Goal: Find contact information: Find contact information

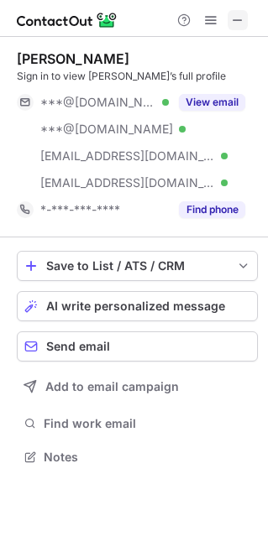
scroll to position [445, 268]
click at [243, 20] on span at bounding box center [237, 19] width 13 height 13
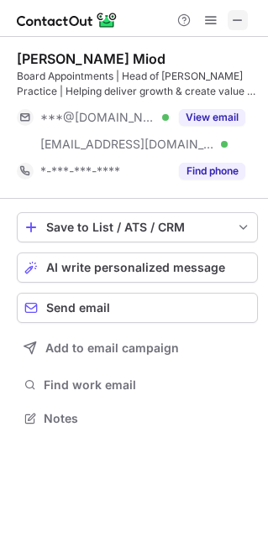
scroll to position [406, 268]
click at [230, 16] on button at bounding box center [237, 20] width 20 height 20
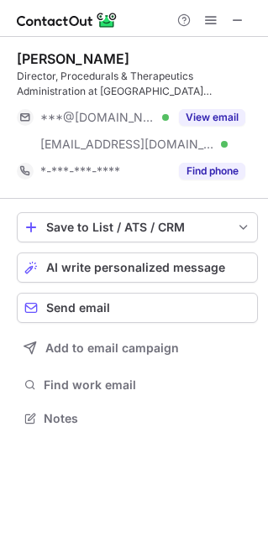
scroll to position [406, 268]
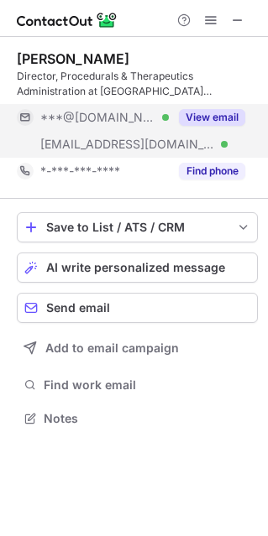
click at [230, 120] on button "View email" at bounding box center [212, 117] width 66 height 17
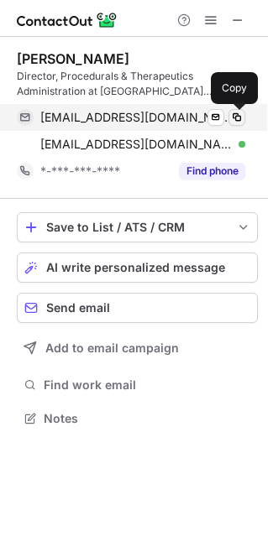
click at [236, 115] on span at bounding box center [236, 117] width 13 height 13
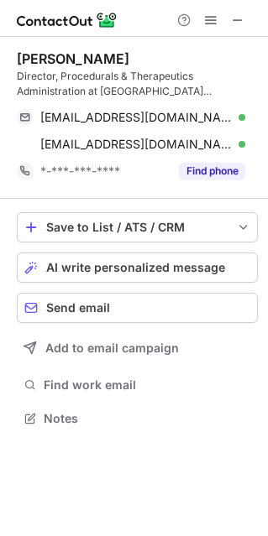
click at [50, 52] on div "Jessica Walters" at bounding box center [73, 58] width 112 height 17
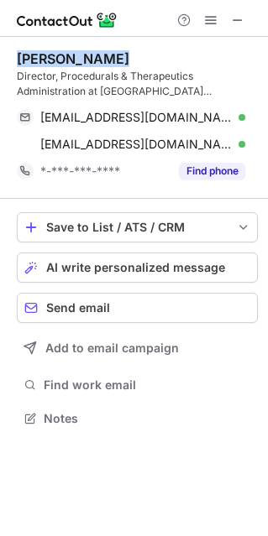
click at [50, 52] on div "Jessica Walters" at bounding box center [73, 58] width 112 height 17
copy div "Jessica Walters"
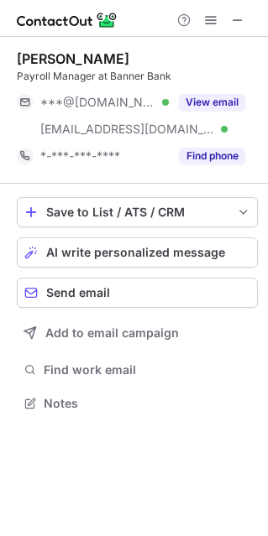
scroll to position [391, 268]
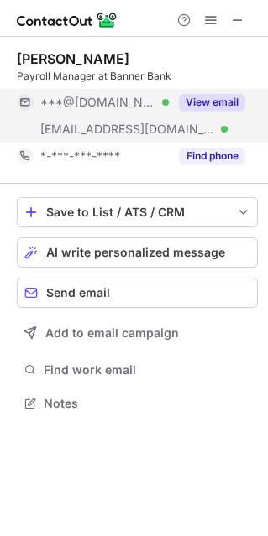
click at [206, 98] on button "View email" at bounding box center [212, 102] width 66 height 17
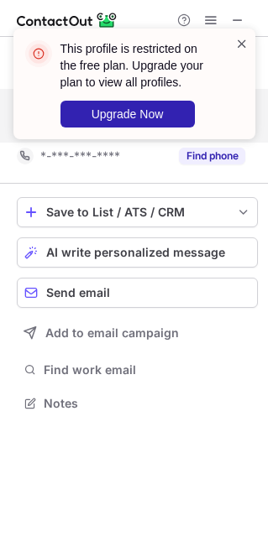
click at [241, 35] on span at bounding box center [241, 43] width 13 height 17
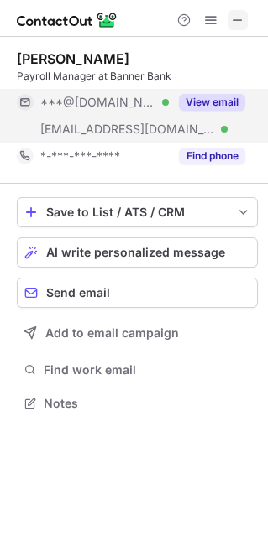
click at [239, 27] on span at bounding box center [237, 19] width 13 height 13
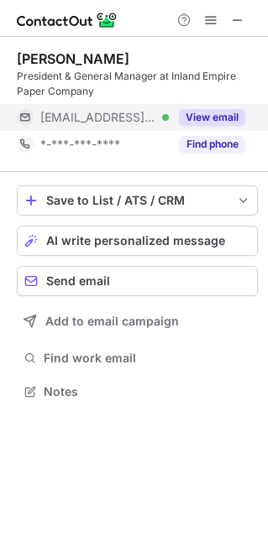
scroll to position [379, 268]
click at [217, 121] on button "View email" at bounding box center [212, 117] width 66 height 17
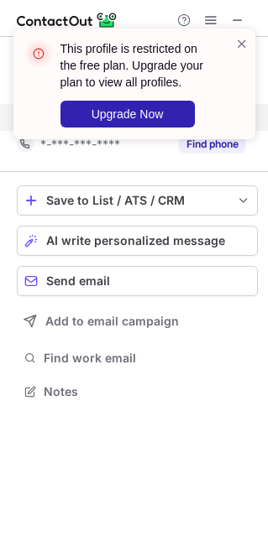
click at [245, 38] on span at bounding box center [241, 43] width 13 height 17
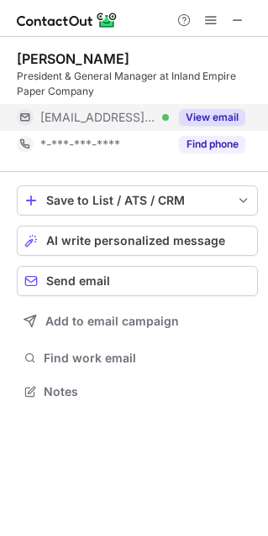
click at [214, 110] on button "View email" at bounding box center [212, 117] width 66 height 17
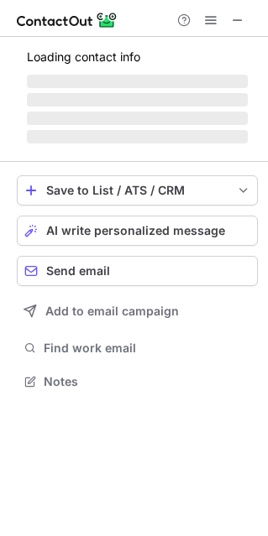
scroll to position [391, 268]
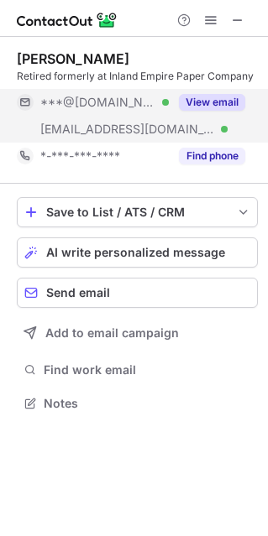
click at [214, 104] on button "View email" at bounding box center [212, 102] width 66 height 17
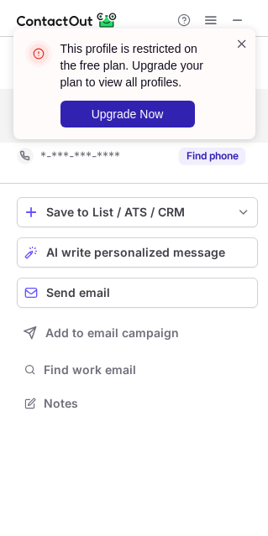
click at [247, 42] on span at bounding box center [241, 43] width 13 height 17
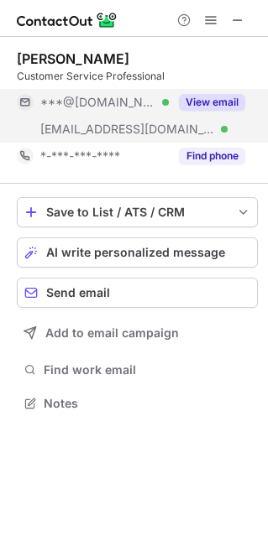
click at [226, 101] on button "View email" at bounding box center [212, 102] width 66 height 17
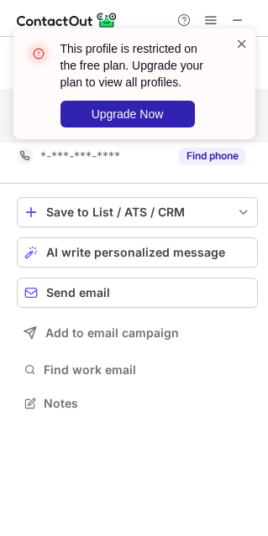
click at [239, 46] on span at bounding box center [241, 43] width 13 height 17
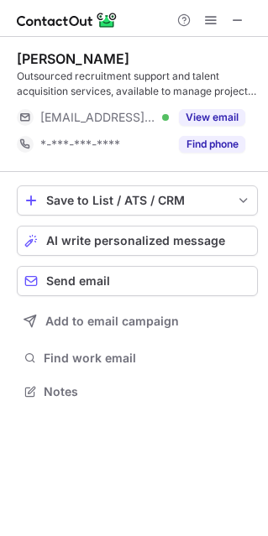
scroll to position [379, 268]
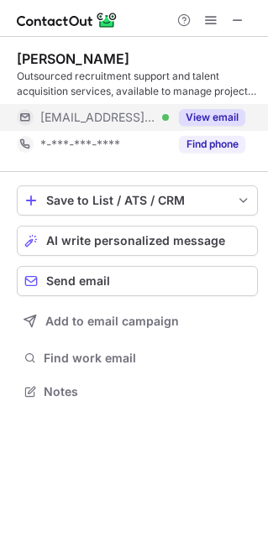
click at [218, 119] on button "View email" at bounding box center [212, 117] width 66 height 17
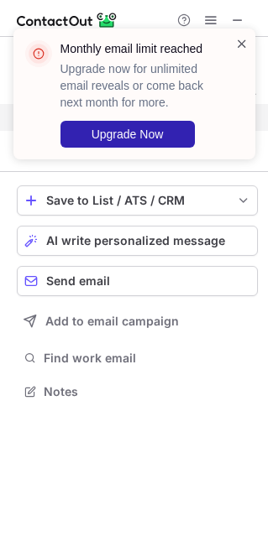
click at [238, 43] on span at bounding box center [241, 43] width 13 height 17
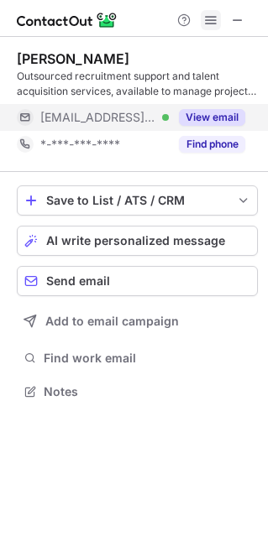
click at [211, 18] on span at bounding box center [210, 19] width 13 height 13
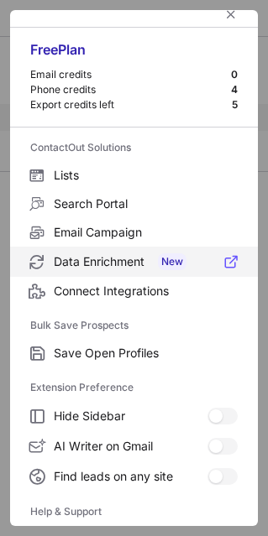
scroll to position [0, 0]
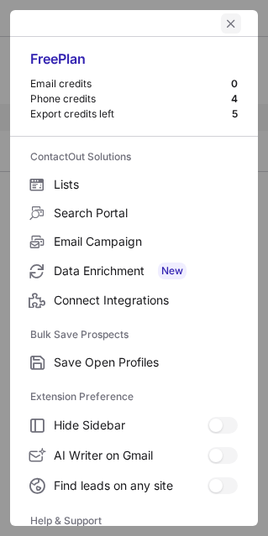
click at [224, 26] on span "left-button" at bounding box center [230, 23] width 13 height 13
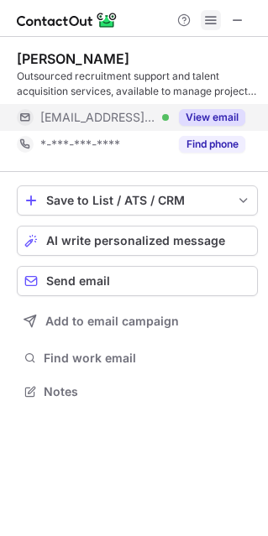
click at [205, 19] on span at bounding box center [210, 19] width 13 height 13
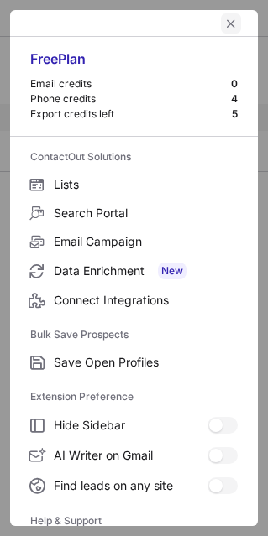
drag, startPoint x: 215, startPoint y: 22, endPoint x: 206, endPoint y: 10, distance: 14.9
click at [224, 18] on span "left-button" at bounding box center [230, 23] width 13 height 13
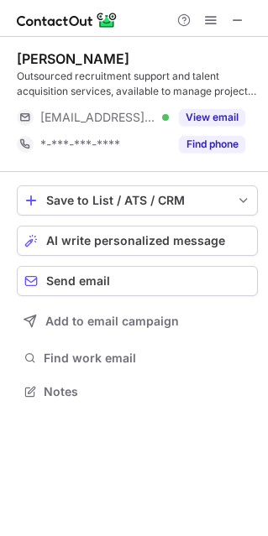
scroll to position [379, 268]
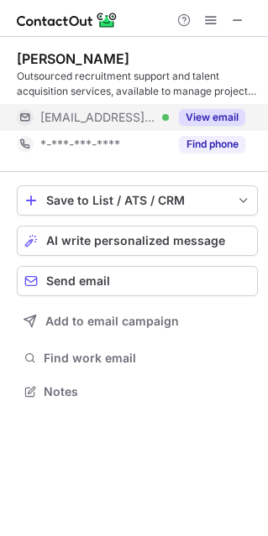
click at [227, 123] on button "View email" at bounding box center [212, 117] width 66 height 17
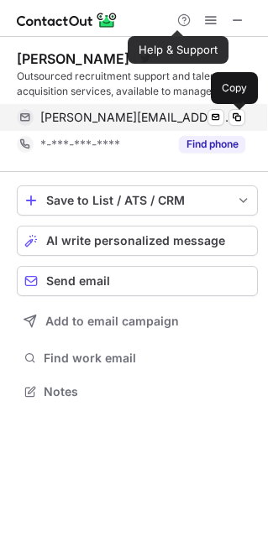
drag, startPoint x: 234, startPoint y: 119, endPoint x: 240, endPoint y: 128, distance: 10.2
click at [234, 118] on span at bounding box center [236, 117] width 13 height 13
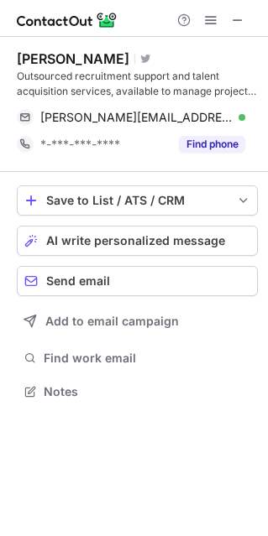
click at [33, 56] on div "Mike Budd" at bounding box center [73, 58] width 112 height 17
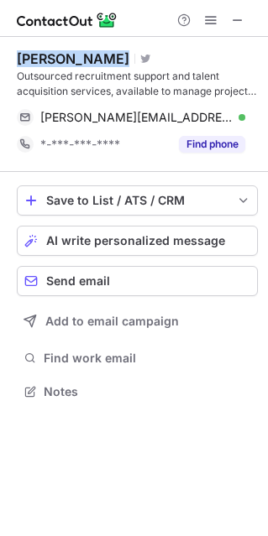
click at [32, 55] on div "Mike Budd" at bounding box center [73, 58] width 112 height 17
copy div "Mike Budd"
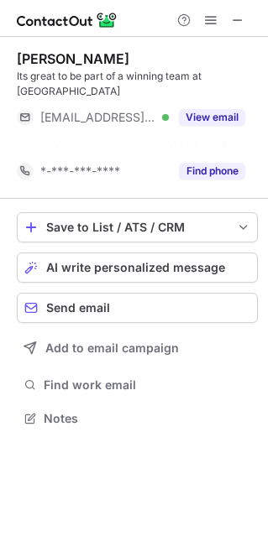
scroll to position [364, 268]
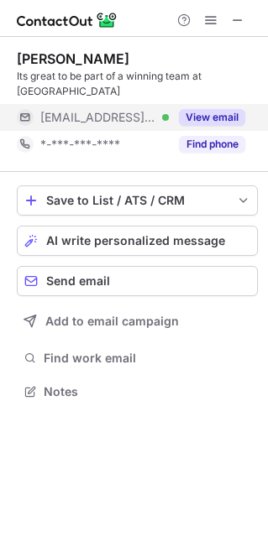
click at [216, 109] on button "View email" at bounding box center [212, 117] width 66 height 17
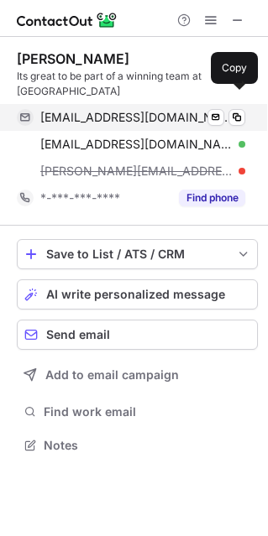
scroll to position [418, 268]
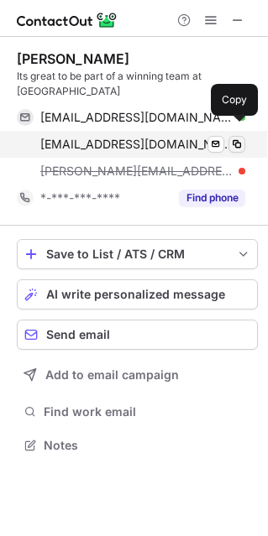
click at [238, 138] on span at bounding box center [236, 144] width 13 height 13
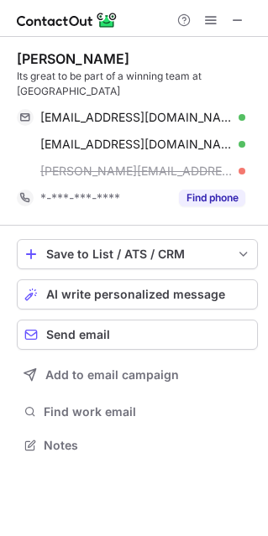
click at [34, 53] on div "Stuart Long" at bounding box center [73, 58] width 112 height 17
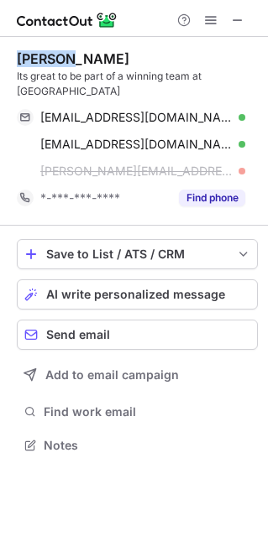
click at [34, 53] on div "Stuart Long" at bounding box center [73, 58] width 112 height 17
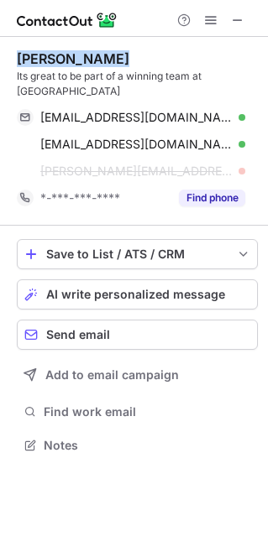
click at [34, 53] on div "Stuart Long" at bounding box center [73, 58] width 112 height 17
copy div "Stuart Long"
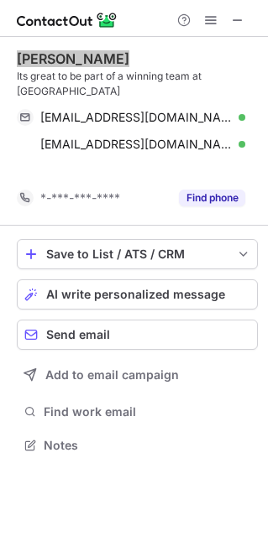
scroll to position [391, 268]
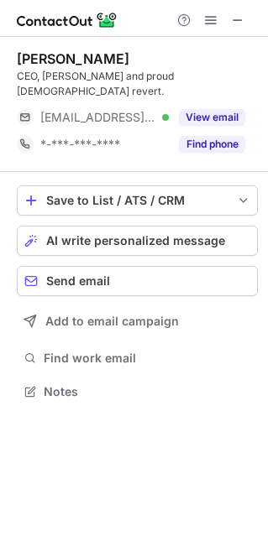
scroll to position [364, 268]
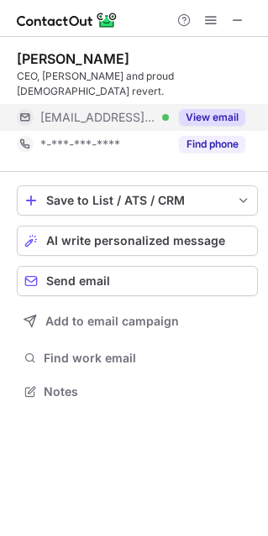
click at [216, 109] on button "View email" at bounding box center [212, 117] width 66 height 17
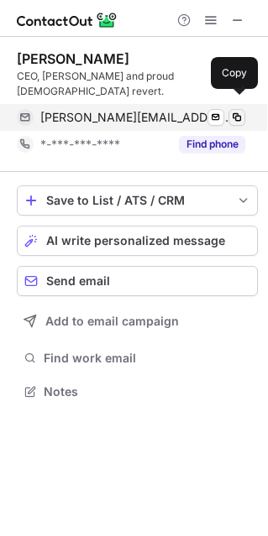
click at [243, 109] on button at bounding box center [236, 117] width 17 height 17
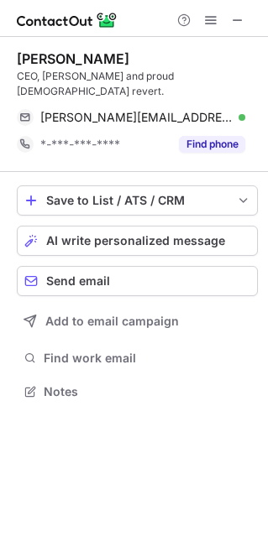
click at [62, 54] on div "Nathan Nagel" at bounding box center [73, 58] width 112 height 17
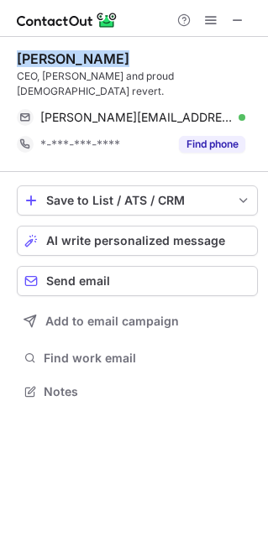
click at [62, 54] on div "Nathan Nagel" at bounding box center [73, 58] width 112 height 17
copy div "Nathan Nagel"
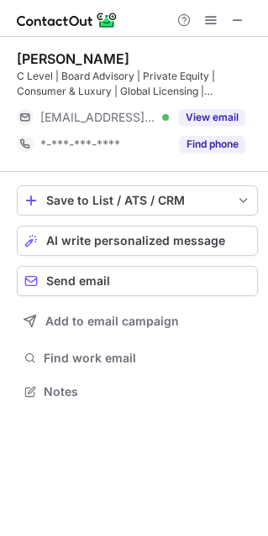
scroll to position [379, 268]
drag, startPoint x: 229, startPoint y: 119, endPoint x: 212, endPoint y: 92, distance: 31.7
click at [230, 118] on button "View email" at bounding box center [212, 117] width 66 height 17
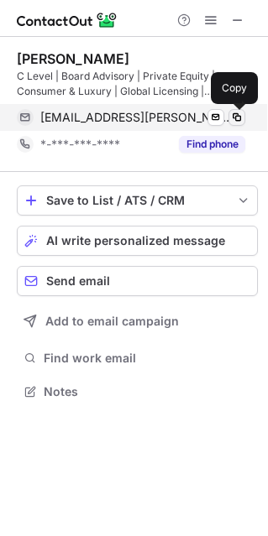
click at [241, 114] on span at bounding box center [236, 117] width 13 height 13
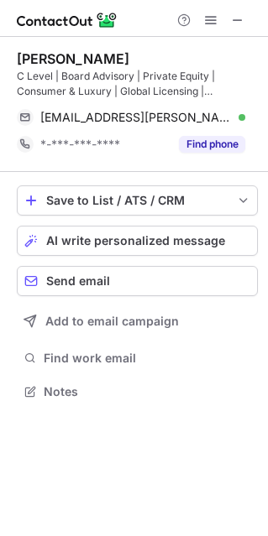
click at [85, 57] on div "[PERSON_NAME]" at bounding box center [73, 58] width 112 height 17
click at [86, 56] on div "[PERSON_NAME]" at bounding box center [73, 58] width 112 height 17
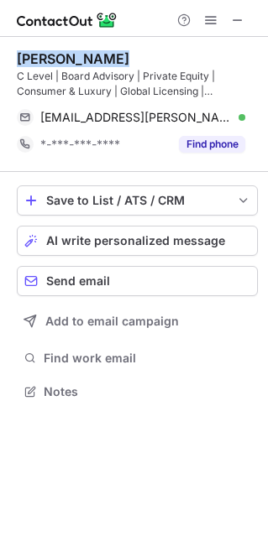
click at [86, 56] on div "[PERSON_NAME]" at bounding box center [73, 58] width 112 height 17
copy div "[PERSON_NAME]"
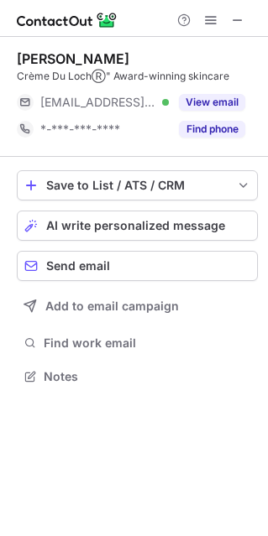
scroll to position [364, 268]
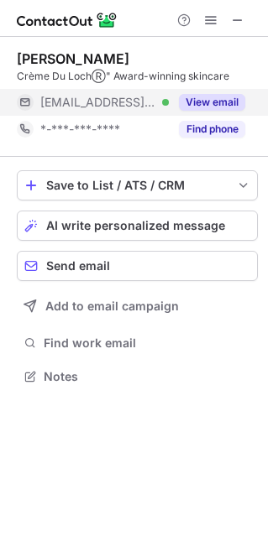
click at [211, 107] on button "View email" at bounding box center [212, 102] width 66 height 17
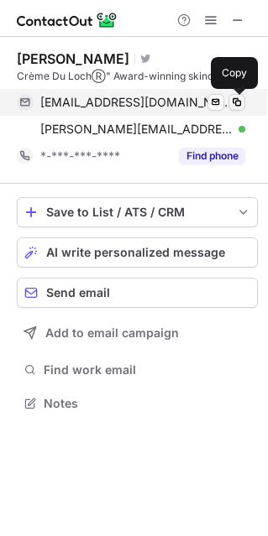
click at [236, 102] on span at bounding box center [236, 102] width 13 height 13
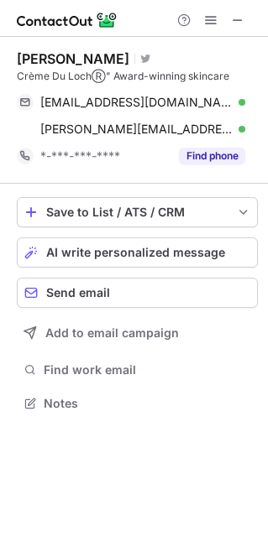
click at [76, 50] on div "Dr. Gary Sheard Visit Twitter profile Crème Du LochⓇ" Award-winning skincare ga…" at bounding box center [137, 110] width 241 height 147
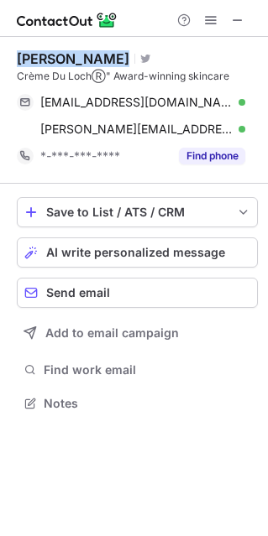
click at [76, 50] on div "Dr. Gary Sheard Visit Twitter profile Crème Du LochⓇ" Award-winning skincare ga…" at bounding box center [137, 110] width 241 height 147
copy div "Dr. Gary Sheard"
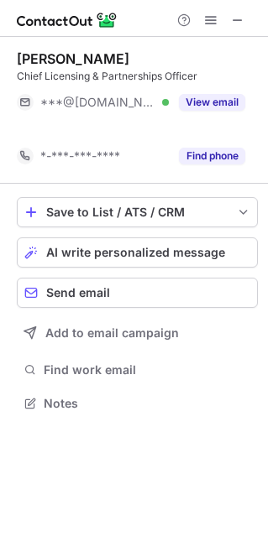
scroll to position [364, 268]
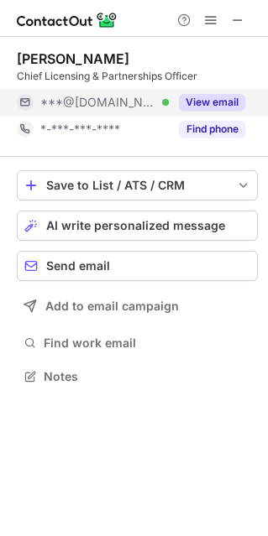
click at [221, 101] on button "View email" at bounding box center [212, 102] width 66 height 17
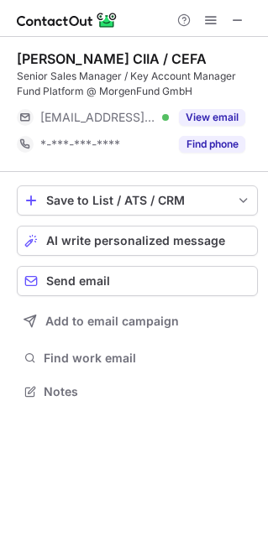
scroll to position [379, 268]
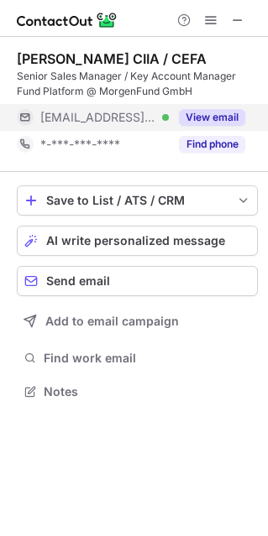
click at [219, 111] on button "View email" at bounding box center [212, 117] width 66 height 17
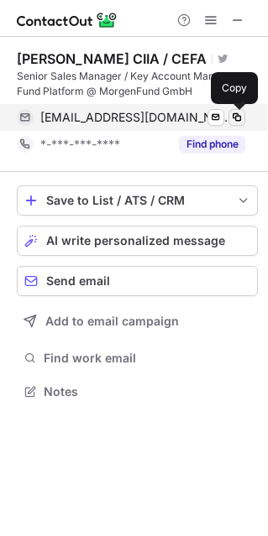
click at [236, 122] on span at bounding box center [236, 117] width 13 height 13
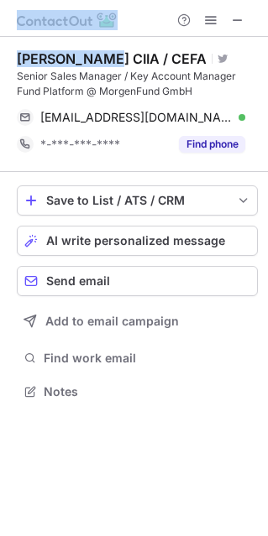
drag, startPoint x: 98, startPoint y: 57, endPoint x: -27, endPoint y: 57, distance: 125.0
click at [0, 57] on html "[PERSON_NAME] CIIA / CEFA Visit Twitter profile Senior Sales Manager / Key Acco…" at bounding box center [134, 268] width 268 height 536
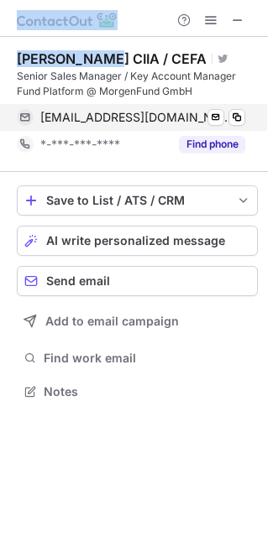
copy div "Rodja Reisky"
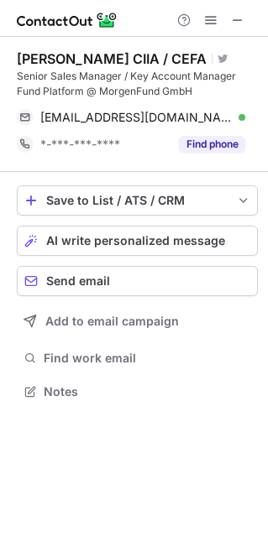
click at [103, 59] on div "Rodja Reisky CIIA / CEFA" at bounding box center [112, 58] width 190 height 17
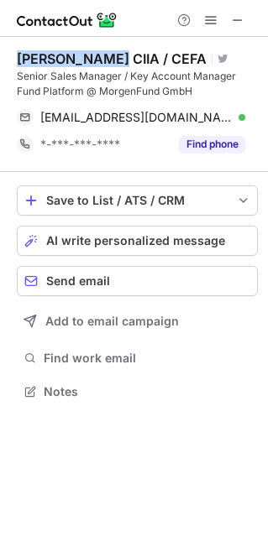
drag, startPoint x: 103, startPoint y: 57, endPoint x: 0, endPoint y: 61, distance: 103.3
click at [0, 61] on div "Rodja Reisky CIIA / CEFA Visit Twitter profile Senior Sales Manager / Key Accou…" at bounding box center [134, 227] width 268 height 380
copy div "Rodja Reisky"
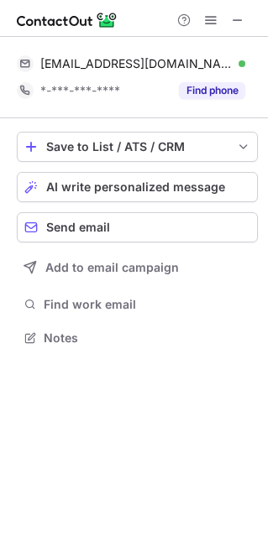
scroll to position [326, 268]
click at [233, 15] on span at bounding box center [237, 19] width 13 height 13
click at [238, 23] on span at bounding box center [237, 19] width 13 height 13
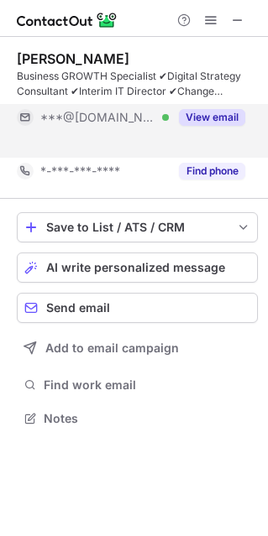
scroll to position [379, 268]
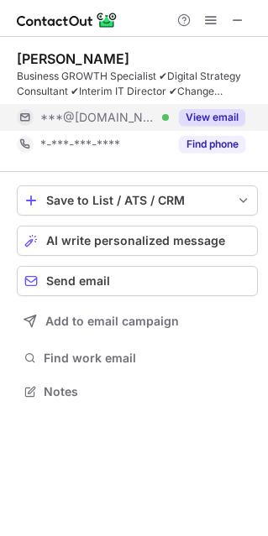
click at [217, 114] on button "View email" at bounding box center [212, 117] width 66 height 17
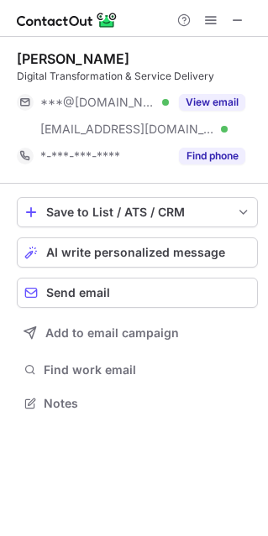
scroll to position [391, 268]
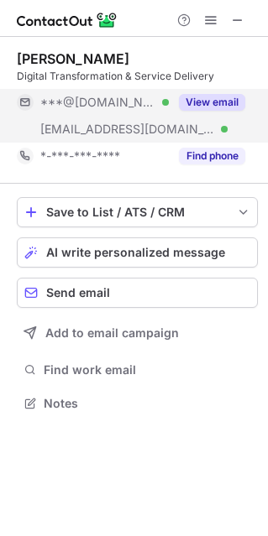
click at [228, 99] on button "View email" at bounding box center [212, 102] width 66 height 17
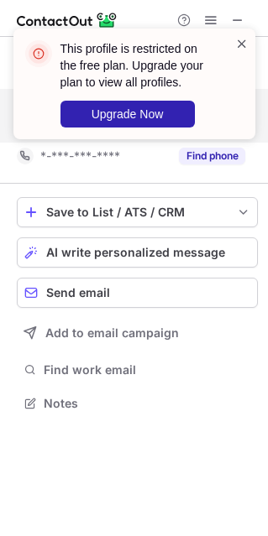
click at [236, 44] on span at bounding box center [241, 43] width 13 height 17
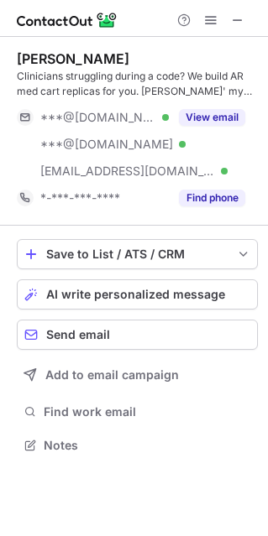
scroll to position [433, 268]
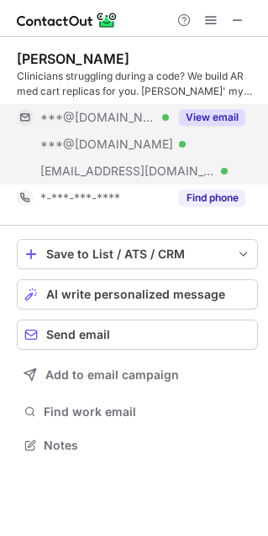
click at [223, 104] on div "View email" at bounding box center [207, 117] width 76 height 27
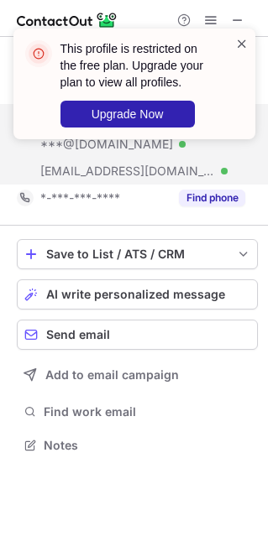
click at [236, 42] on span at bounding box center [241, 43] width 13 height 17
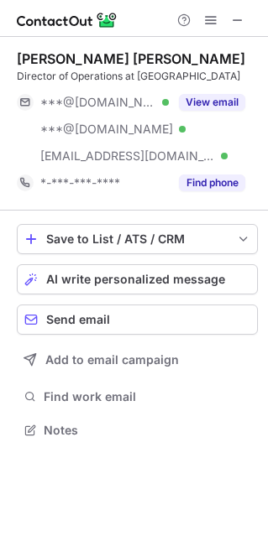
scroll to position [418, 268]
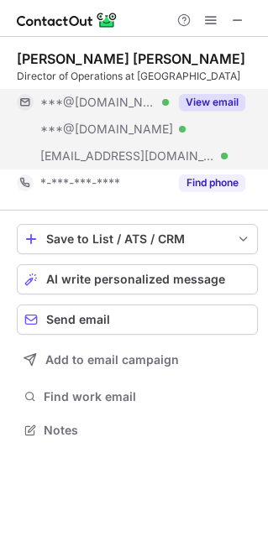
click at [243, 98] on button "View email" at bounding box center [212, 102] width 66 height 17
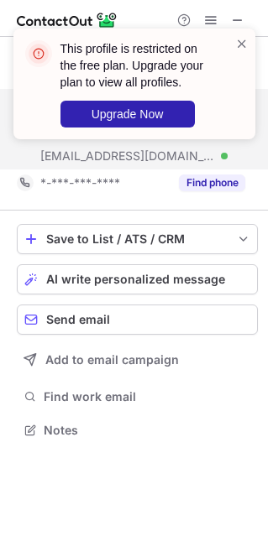
drag, startPoint x: 239, startPoint y: 36, endPoint x: 11, endPoint y: 104, distance: 238.2
click at [239, 35] on span at bounding box center [241, 43] width 13 height 17
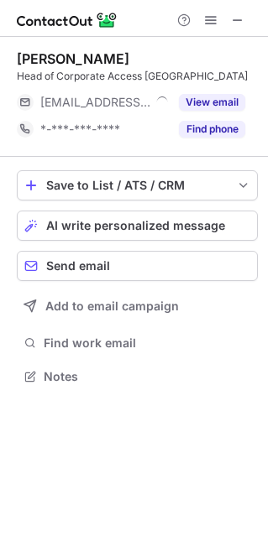
scroll to position [8, 8]
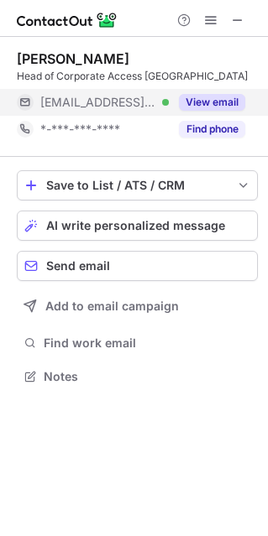
click at [221, 102] on button "View email" at bounding box center [212, 102] width 66 height 17
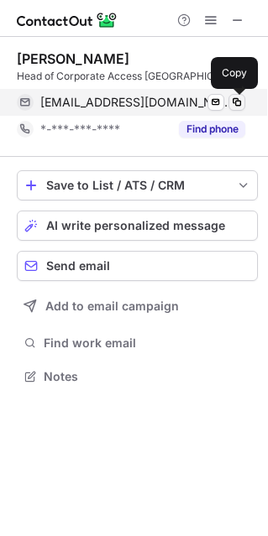
click at [238, 102] on span at bounding box center [236, 102] width 13 height 13
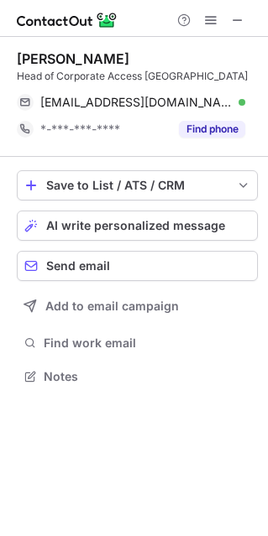
click at [52, 48] on div "Markus Tombers Head of Corporate Access Germany mtombers@keplercheuvreux.com Ve…" at bounding box center [137, 97] width 241 height 120
click at [53, 48] on div "Markus Tombers Head of Corporate Access Germany mtombers@keplercheuvreux.com Ve…" at bounding box center [137, 97] width 241 height 120
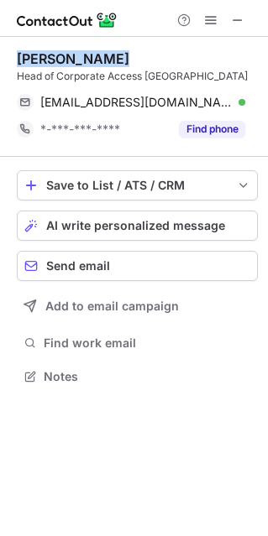
click at [53, 48] on div "Markus Tombers Head of Corporate Access Germany mtombers@keplercheuvreux.com Ve…" at bounding box center [137, 97] width 241 height 120
copy div "Markus Tombers"
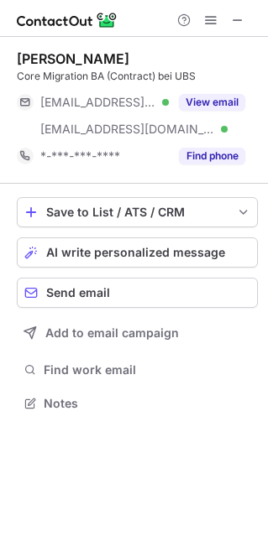
scroll to position [391, 268]
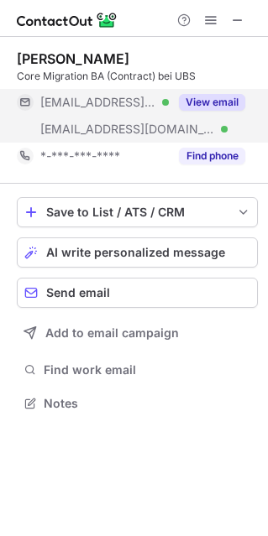
click at [227, 100] on button "View email" at bounding box center [212, 102] width 66 height 17
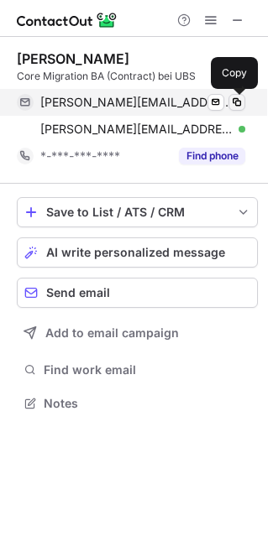
click at [239, 104] on span at bounding box center [236, 102] width 13 height 13
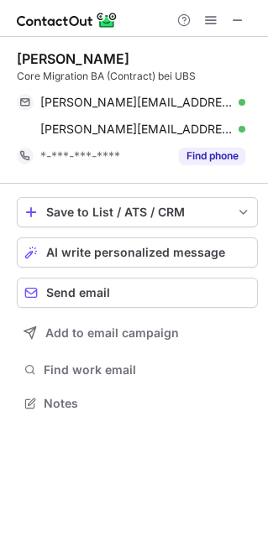
click at [76, 51] on div "[PERSON_NAME]" at bounding box center [73, 58] width 112 height 17
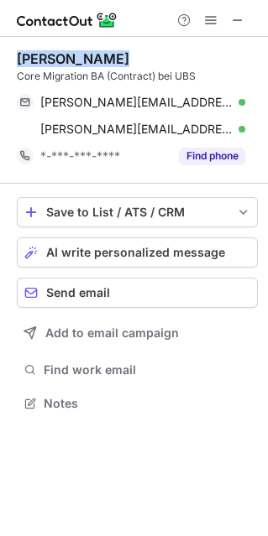
click at [76, 51] on div "[PERSON_NAME]" at bounding box center [73, 58] width 112 height 17
copy div "[PERSON_NAME]"
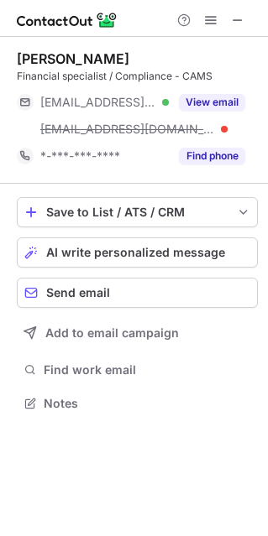
scroll to position [391, 268]
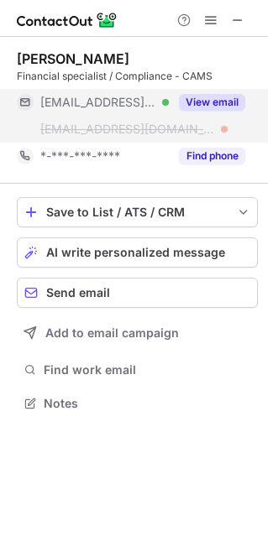
click at [212, 93] on div "View email" at bounding box center [207, 102] width 76 height 27
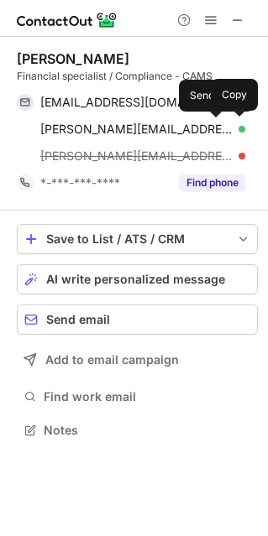
scroll to position [418, 268]
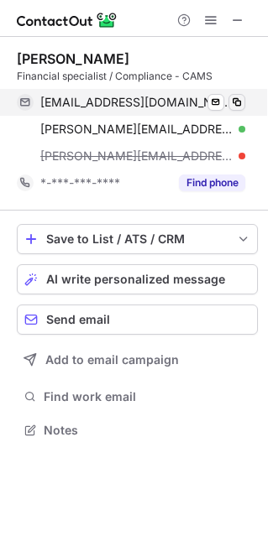
click at [238, 102] on span at bounding box center [236, 102] width 13 height 13
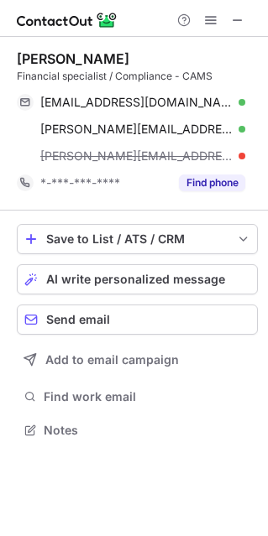
click at [80, 61] on div "Claude Boulay" at bounding box center [73, 58] width 112 height 17
click at [78, 61] on div "Claude Boulay" at bounding box center [73, 58] width 112 height 17
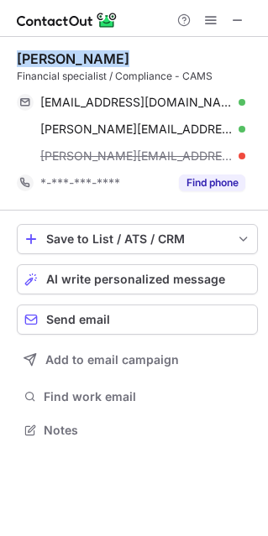
click at [78, 61] on div "Claude Boulay" at bounding box center [73, 58] width 112 height 17
copy div "Claude Boulay"
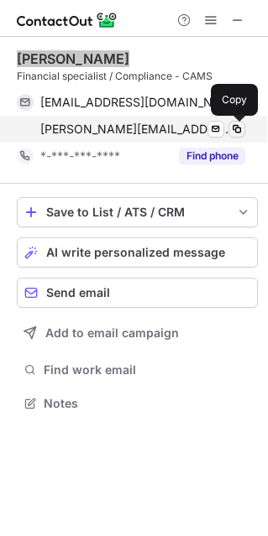
scroll to position [391, 268]
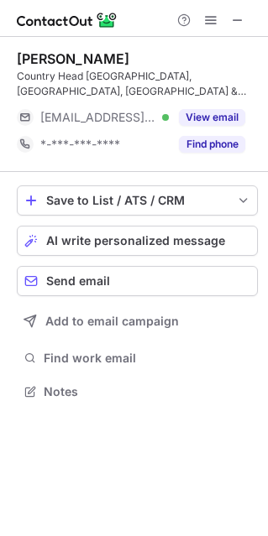
scroll to position [364, 268]
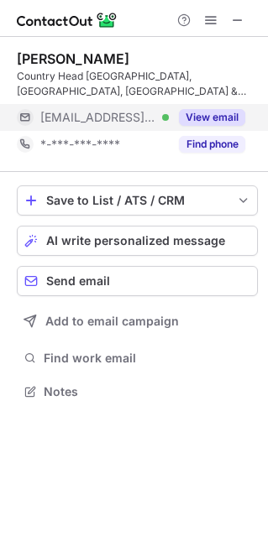
click at [203, 109] on button "View email" at bounding box center [212, 117] width 66 height 17
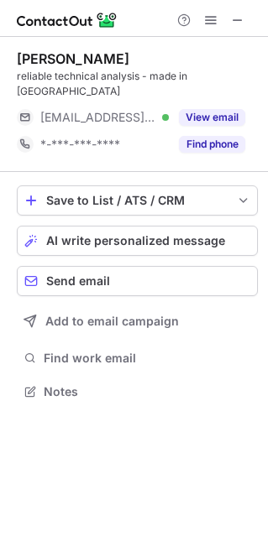
scroll to position [364, 268]
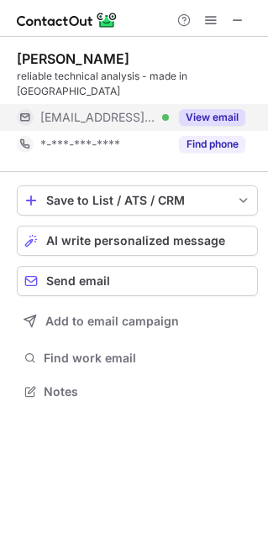
click at [217, 109] on button "View email" at bounding box center [212, 117] width 66 height 17
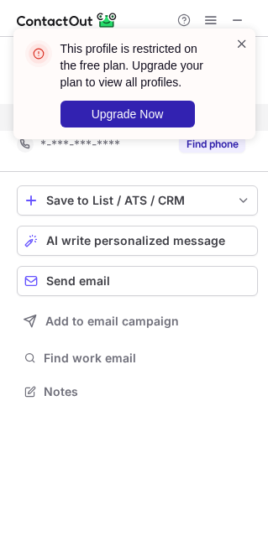
click at [244, 44] on span at bounding box center [241, 43] width 13 height 17
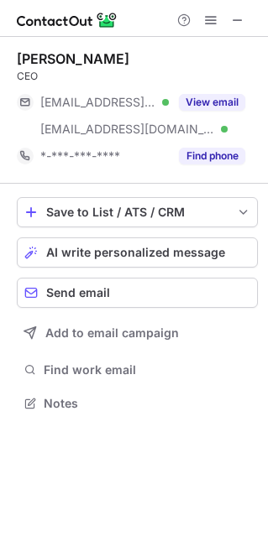
scroll to position [391, 268]
click at [211, 92] on div "View email" at bounding box center [207, 102] width 76 height 27
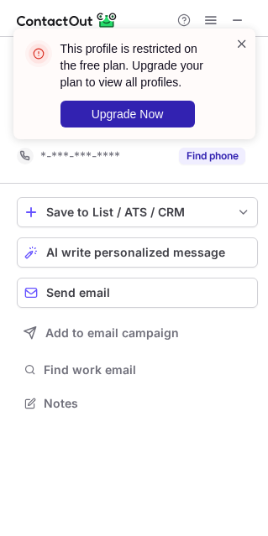
click at [239, 40] on span at bounding box center [241, 43] width 13 height 17
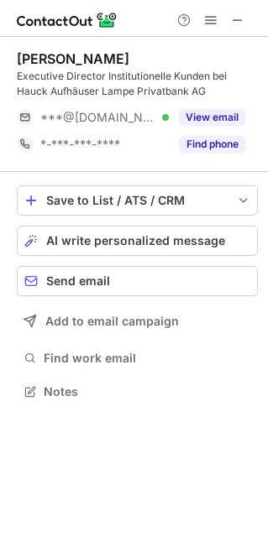
scroll to position [379, 268]
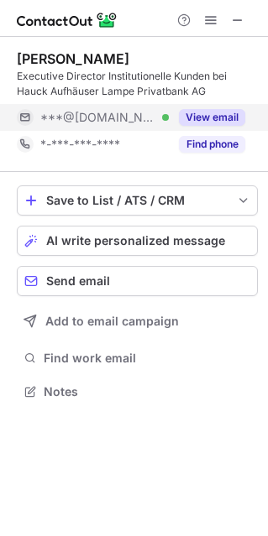
click at [211, 115] on button "View email" at bounding box center [212, 117] width 66 height 17
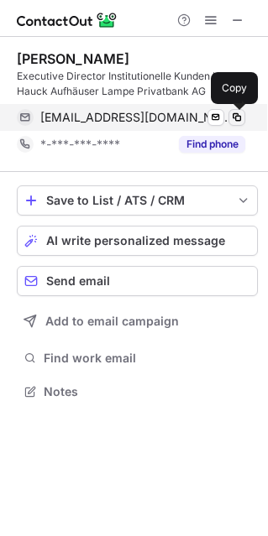
click at [244, 116] on button at bounding box center [236, 117] width 17 height 17
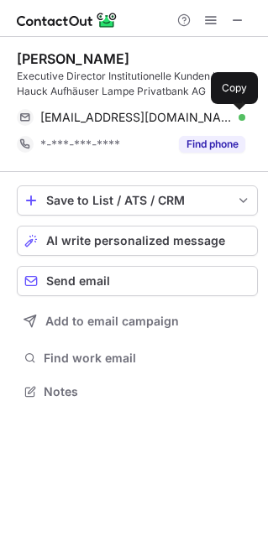
click at [55, 61] on div "[PERSON_NAME]" at bounding box center [73, 58] width 112 height 17
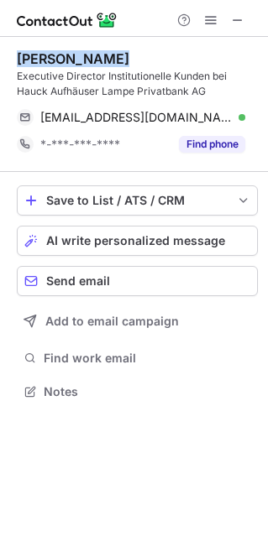
click at [55, 61] on div "[PERSON_NAME]" at bounding box center [73, 58] width 112 height 17
copy div "[PERSON_NAME]"
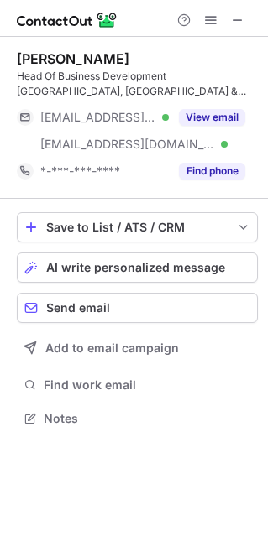
scroll to position [406, 268]
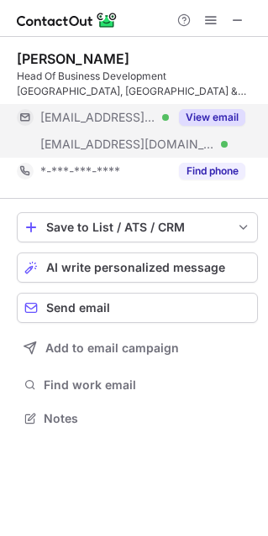
click at [206, 117] on button "View email" at bounding box center [212, 117] width 66 height 17
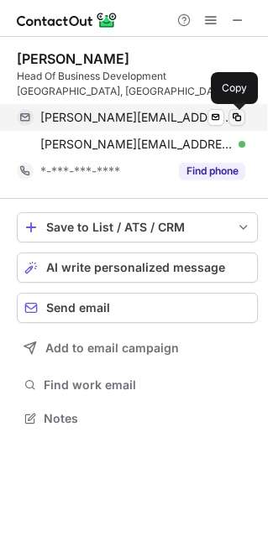
click at [238, 116] on span at bounding box center [236, 117] width 13 height 13
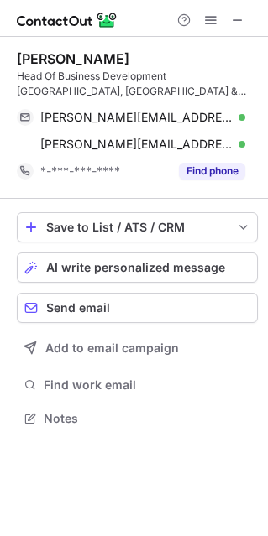
click at [46, 54] on div "Stephan Koschmieder" at bounding box center [73, 58] width 112 height 17
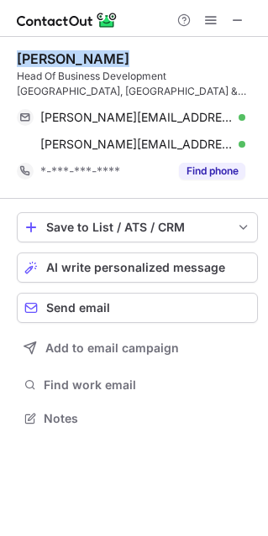
click at [46, 54] on div "Stephan Koschmieder" at bounding box center [73, 58] width 112 height 17
copy div "Stephan Koschmieder"
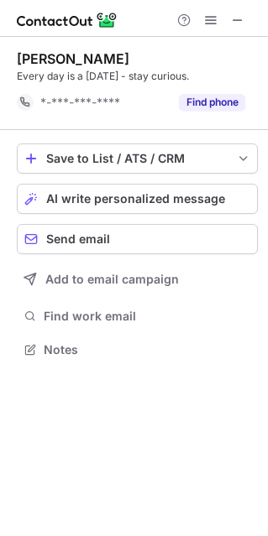
scroll to position [337, 268]
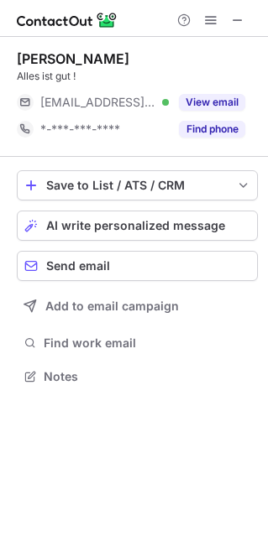
scroll to position [364, 268]
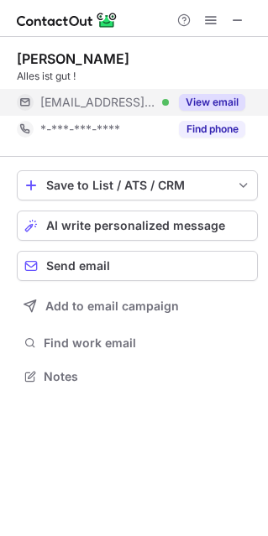
click at [213, 99] on button "View email" at bounding box center [212, 102] width 66 height 17
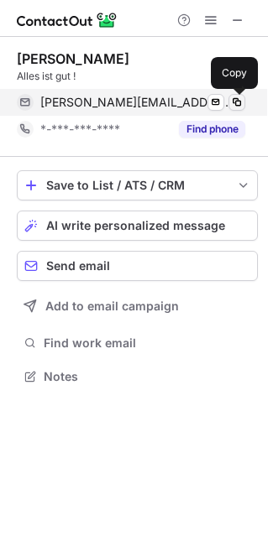
click at [239, 100] on span at bounding box center [236, 102] width 13 height 13
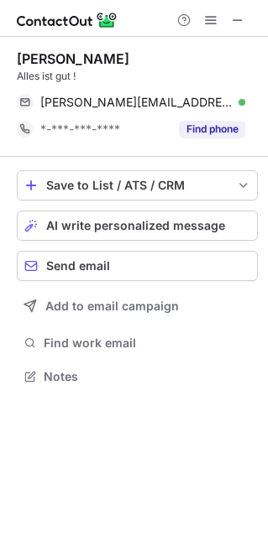
click at [66, 53] on div "[PERSON_NAME]" at bounding box center [73, 58] width 112 height 17
click at [66, 53] on div "Jens Kaffenberger" at bounding box center [73, 58] width 112 height 17
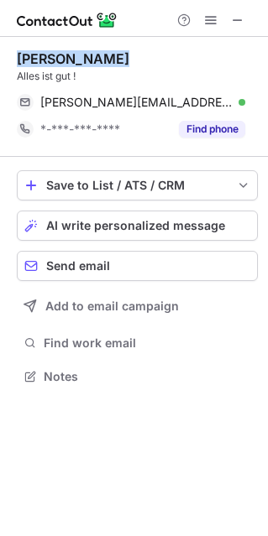
click at [66, 53] on div "Jens Kaffenberger" at bounding box center [73, 58] width 112 height 17
copy div "Jens Kaffenberger"
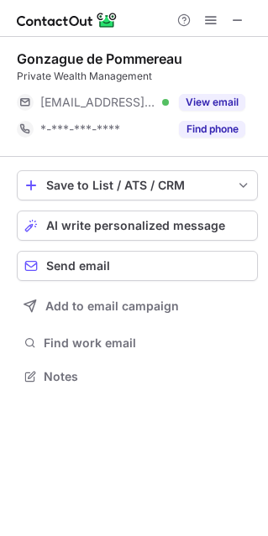
scroll to position [364, 268]
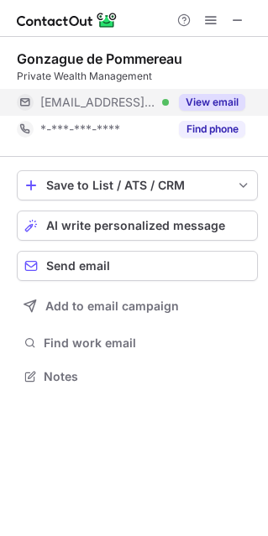
click at [207, 96] on button "View email" at bounding box center [212, 102] width 66 height 17
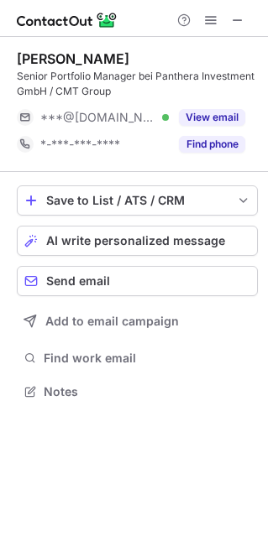
scroll to position [379, 268]
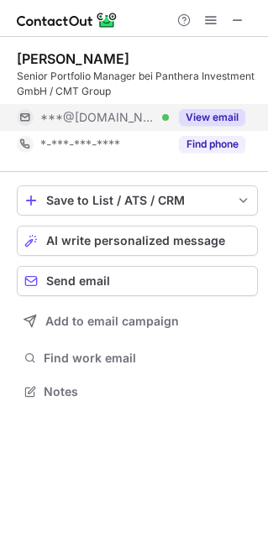
click at [221, 123] on button "View email" at bounding box center [212, 117] width 66 height 17
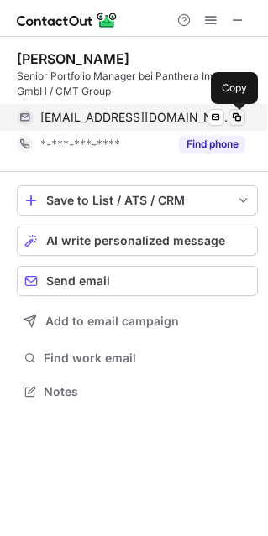
click at [238, 117] on span at bounding box center [236, 117] width 13 height 13
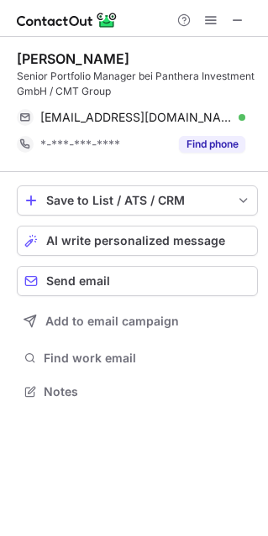
click at [63, 57] on div "[PERSON_NAME]" at bounding box center [73, 58] width 112 height 17
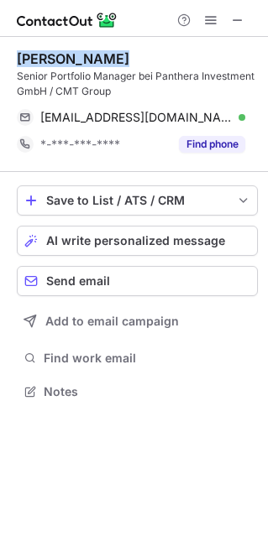
click at [63, 57] on div "[PERSON_NAME]" at bounding box center [73, 58] width 112 height 17
copy div "[PERSON_NAME]"
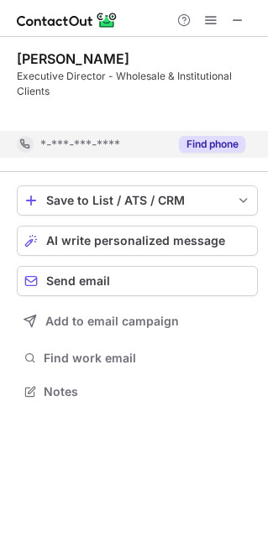
scroll to position [352, 268]
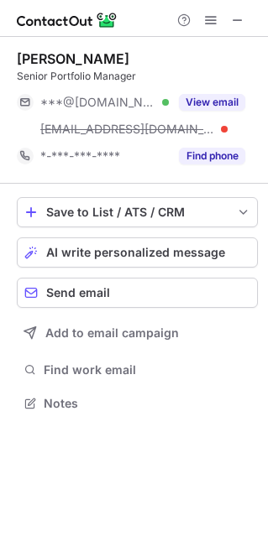
scroll to position [391, 268]
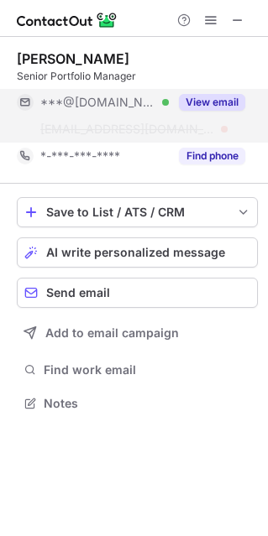
click at [211, 99] on button "View email" at bounding box center [212, 102] width 66 height 17
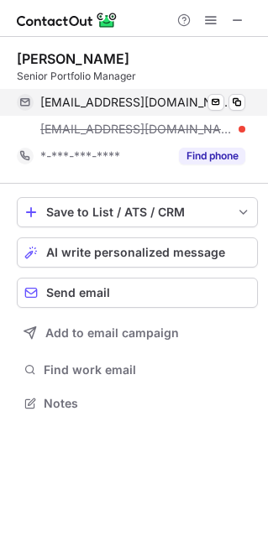
scroll to position [8, 8]
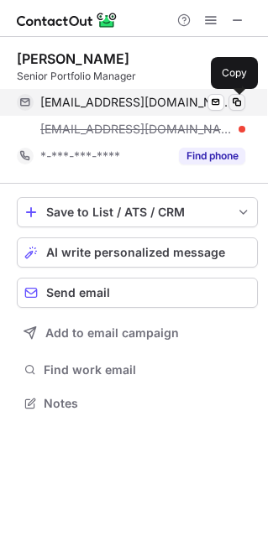
click at [232, 101] on span at bounding box center [236, 102] width 13 height 13
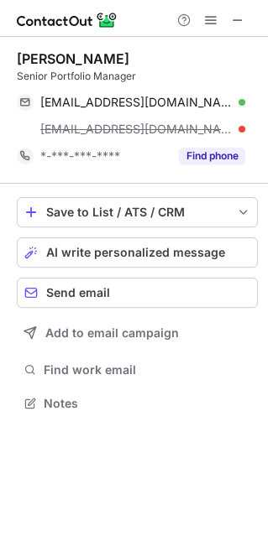
click at [86, 68] on div "[PERSON_NAME] Senior Portfolio Manager" at bounding box center [137, 67] width 241 height 34
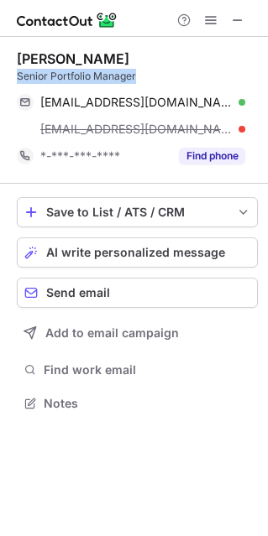
click at [86, 68] on div "[PERSON_NAME] Senior Portfolio Manager" at bounding box center [137, 67] width 241 height 34
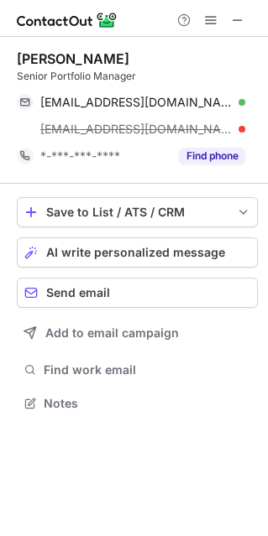
click at [89, 50] on div "[PERSON_NAME]" at bounding box center [73, 58] width 112 height 17
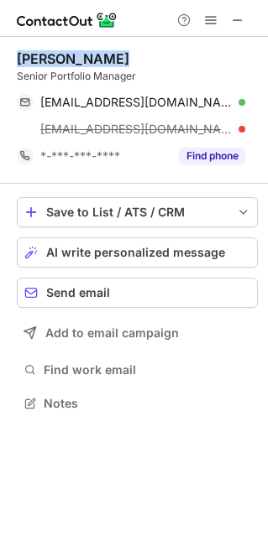
click at [89, 50] on div "[PERSON_NAME]" at bounding box center [73, 58] width 112 height 17
click at [28, 54] on div "[PERSON_NAME]" at bounding box center [73, 58] width 112 height 17
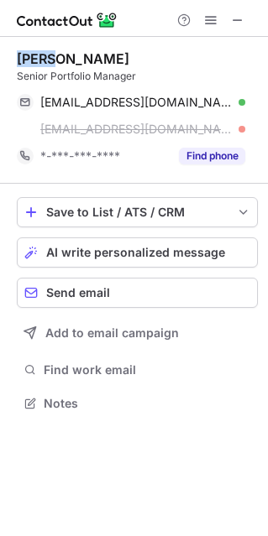
click at [28, 54] on div "Marc Bourget" at bounding box center [73, 58] width 112 height 17
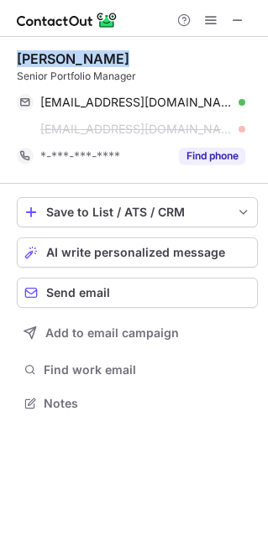
click at [28, 54] on div "Marc Bourget" at bounding box center [73, 58] width 112 height 17
